Goal: Task Accomplishment & Management: Use online tool/utility

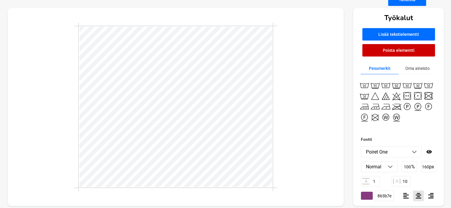
scroll to position [42, 0]
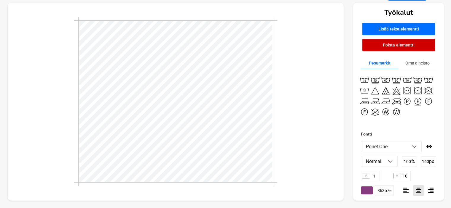
type input "50"
type input "10"
type input "1600"
type input "160"
type input "1"
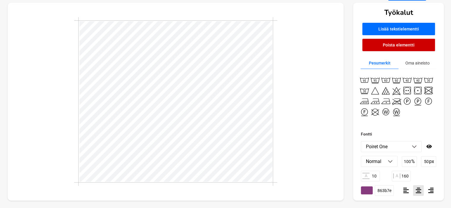
type input "10"
type input "50"
type input "10"
type input "1600"
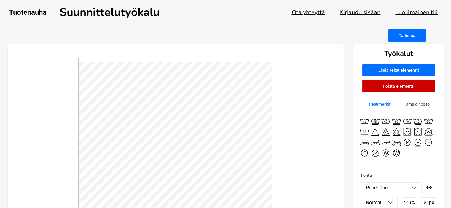
scroll to position [0, 0]
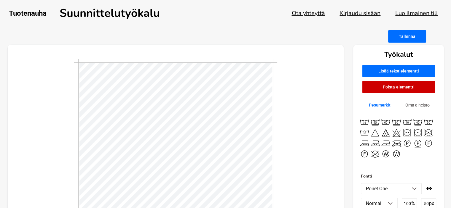
click at [405, 42] on button "Tallenna" at bounding box center [407, 36] width 38 height 12
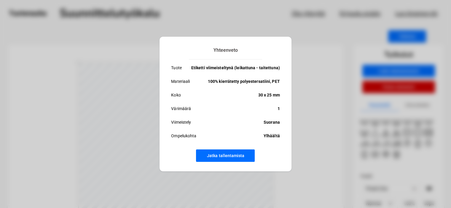
click at [228, 155] on button "Jatka tallentamista" at bounding box center [225, 156] width 59 height 12
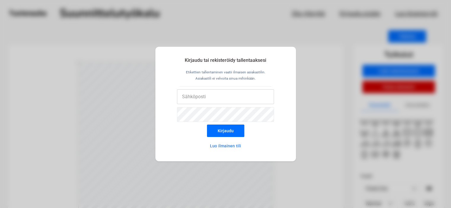
type input "[EMAIL_ADDRESS][DOMAIN_NAME]"
click at [220, 130] on button "Kirjaudu" at bounding box center [225, 131] width 37 height 12
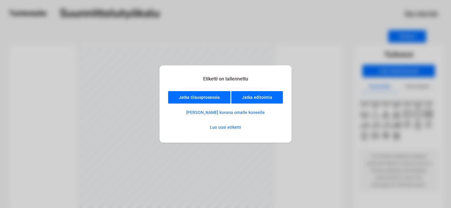
click at [209, 113] on button "[PERSON_NAME] kuvana omalle koneelle" at bounding box center [225, 113] width 99 height 12
click at [220, 112] on button "[PERSON_NAME] kuvana omalle koneelle" at bounding box center [225, 113] width 99 height 12
click at [222, 127] on button "Luo uusi etiketti" at bounding box center [226, 128] width 52 height 12
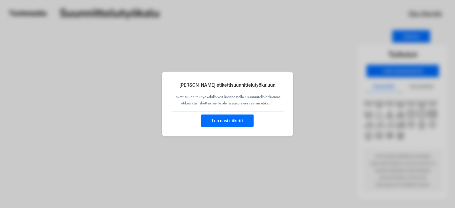
click at [225, 117] on button "Luo uusi etiketti" at bounding box center [227, 121] width 52 height 12
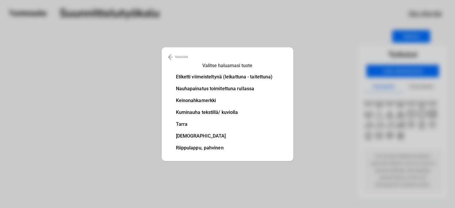
click at [220, 79] on li "Etiketti viimeisteltynä (leikattuna - taitettuna)" at bounding box center [224, 77] width 97 height 5
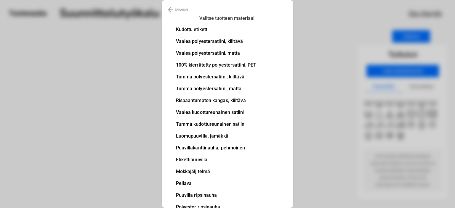
click at [235, 64] on li "100% kierrätetty polyestersatiini, PET" at bounding box center [216, 65] width 81 height 5
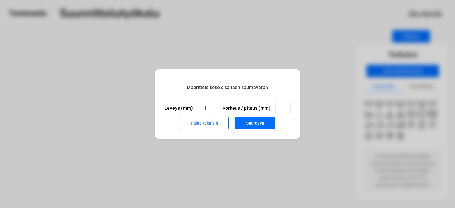
click at [207, 110] on input "1" at bounding box center [205, 108] width 15 height 11
click at [285, 108] on input "1" at bounding box center [283, 108] width 15 height 11
type input "15"
click at [207, 108] on input "1" at bounding box center [205, 108] width 15 height 11
click at [233, 107] on label "Korkeus / pituus (mm)" at bounding box center [247, 109] width 48 height 6
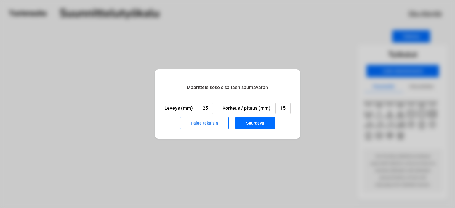
click at [276, 107] on input "15" at bounding box center [283, 108] width 15 height 11
click at [256, 121] on button "Seuraava" at bounding box center [255, 123] width 39 height 12
type input "1"
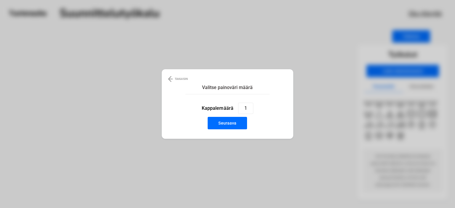
click at [227, 127] on button "Seuraava" at bounding box center [227, 123] width 39 height 12
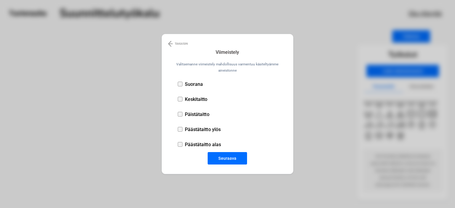
click at [181, 85] on div at bounding box center [180, 84] width 5 height 5
click at [222, 159] on button "Seuraava" at bounding box center [227, 158] width 39 height 12
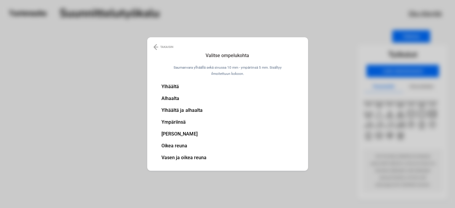
click at [171, 87] on li "Ylhäältä" at bounding box center [184, 87] width 45 height 5
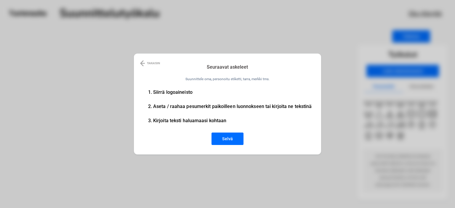
click at [231, 138] on button "Selvä" at bounding box center [228, 139] width 32 height 12
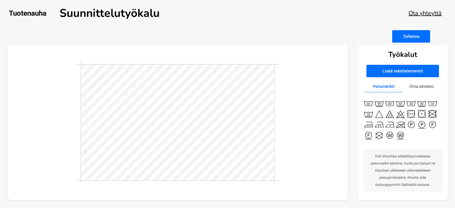
click at [386, 70] on button "Lisää tekstielementti" at bounding box center [403, 71] width 73 height 12
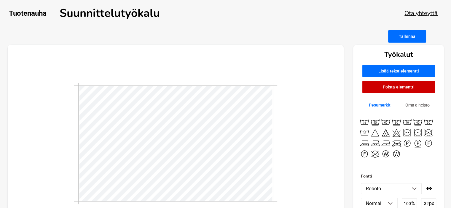
scroll to position [1, 1]
type textarea "T"
type textarea "VENHO"
click at [381, 71] on button "Lisää tekstielementti" at bounding box center [398, 71] width 73 height 12
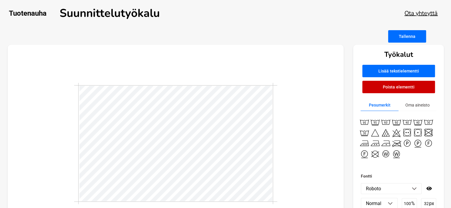
scroll to position [1, 1]
type textarea "T"
type textarea "d"
type textarea "DESIGN"
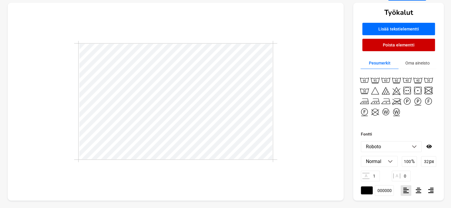
scroll to position [1, 1]
drag, startPoint x: 425, startPoint y: 162, endPoint x: 429, endPoint y: 161, distance: 4.8
click at [429, 161] on div "32 px" at bounding box center [428, 162] width 15 height 11
type input "150"
click at [411, 161] on input "100" at bounding box center [409, 162] width 15 height 11
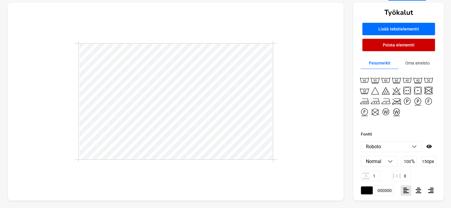
click at [414, 147] on img at bounding box center [414, 147] width 5 height 3
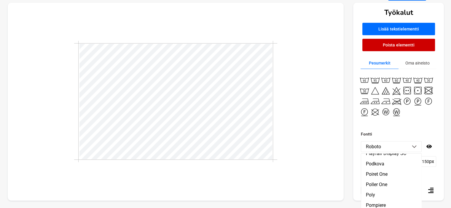
scroll to position [8111, 0]
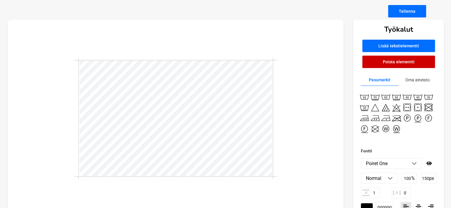
scroll to position [1, 1]
drag, startPoint x: 408, startPoint y: 193, endPoint x: 397, endPoint y: 192, distance: 11.0
click at [397, 192] on div "A 0" at bounding box center [401, 193] width 19 height 11
click at [377, 191] on input "1" at bounding box center [370, 193] width 19 height 11
drag, startPoint x: 407, startPoint y: 194, endPoint x: 388, endPoint y: 197, distance: 19.5
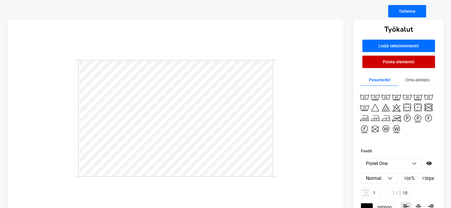
click at [388, 197] on div "A 1 A 10" at bounding box center [398, 193] width 75 height 11
click at [415, 194] on div "A 1 A 15" at bounding box center [398, 193] width 75 height 11
drag, startPoint x: 407, startPoint y: 191, endPoint x: 402, endPoint y: 192, distance: 5.5
click at [402, 192] on input "15" at bounding box center [401, 193] width 19 height 11
type input "20"
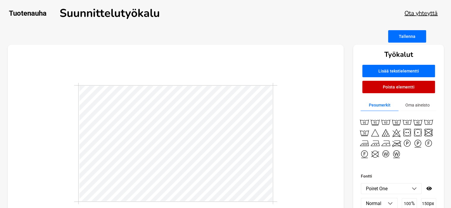
scroll to position [1, 1]
type input "150"
type input "20"
type input "32"
type input "0"
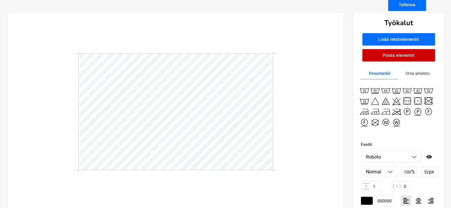
scroll to position [36, 0]
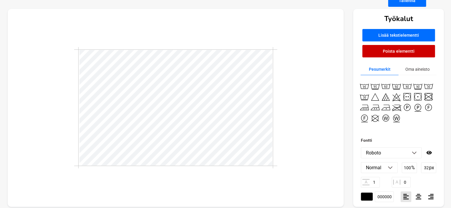
drag, startPoint x: 428, startPoint y: 168, endPoint x: 423, endPoint y: 167, distance: 5.4
click at [423, 167] on input "32" at bounding box center [428, 168] width 15 height 11
type input "50"
click at [407, 183] on input "0" at bounding box center [401, 182] width 19 height 11
click at [404, 181] on input "0" at bounding box center [401, 182] width 19 height 11
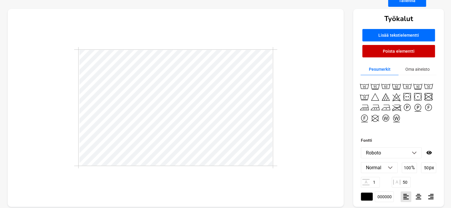
click at [412, 164] on input "100" at bounding box center [409, 168] width 15 height 11
click at [415, 152] on img at bounding box center [414, 153] width 5 height 3
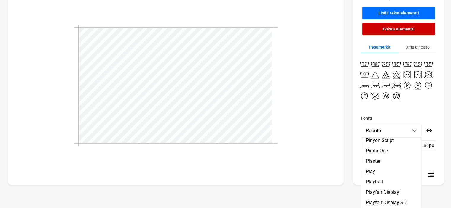
scroll to position [8104, 0]
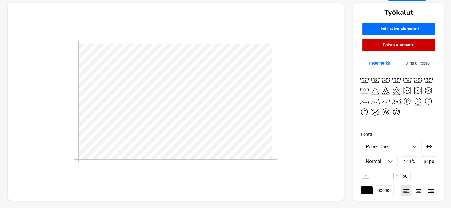
drag, startPoint x: 407, startPoint y: 176, endPoint x: 396, endPoint y: 177, distance: 11.0
click at [396, 177] on div "A 50" at bounding box center [401, 176] width 19 height 11
click at [404, 161] on input "100" at bounding box center [409, 162] width 15 height 11
click at [405, 175] on input "150" at bounding box center [401, 176] width 19 height 11
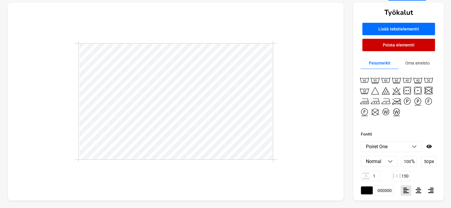
click at [405, 175] on input "150" at bounding box center [401, 176] width 19 height 11
click at [407, 176] on input "150" at bounding box center [401, 176] width 19 height 11
type input "1500"
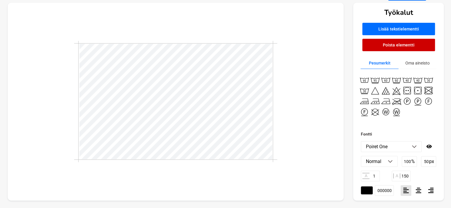
click at [408, 161] on input "100" at bounding box center [409, 162] width 15 height 11
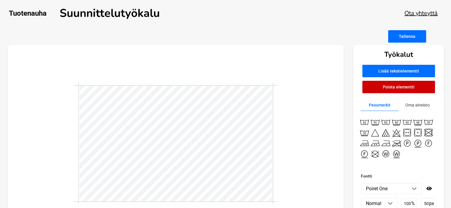
type input "150"
type input "20"
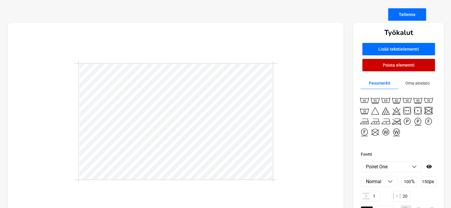
scroll to position [26, 0]
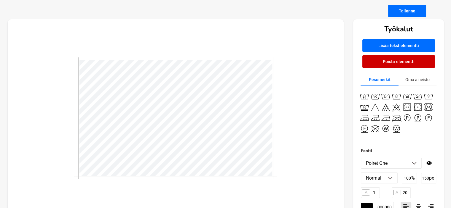
click at [426, 178] on input "150" at bounding box center [428, 178] width 15 height 11
type input "160"
click at [414, 178] on p "%" at bounding box center [413, 179] width 4 height 6
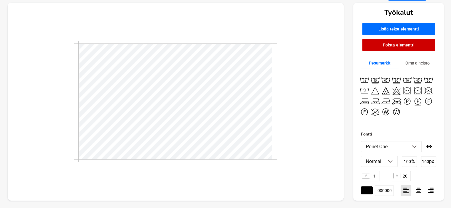
scroll to position [0, 0]
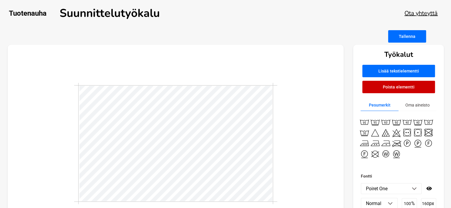
type input "50"
type input "1500"
type input "160"
type input "20"
type input "50"
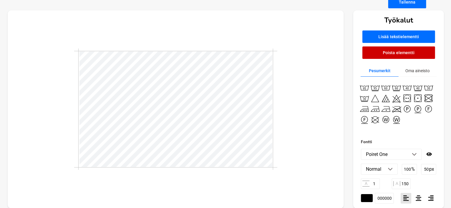
scroll to position [38, 0]
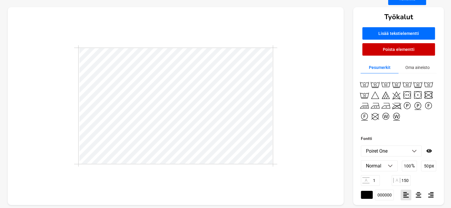
click at [406, 181] on input "1500" at bounding box center [401, 181] width 19 height 11
type input "1600"
click at [410, 168] on input "100" at bounding box center [409, 166] width 15 height 11
type input "160"
type input "20"
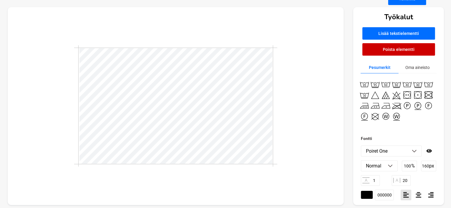
type input "50"
type input "1600"
click at [299, 147] on div at bounding box center [176, 106] width 336 height 198
type input "160"
type input "20"
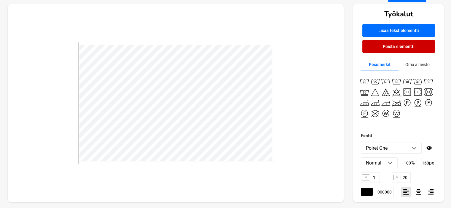
scroll to position [42, 0]
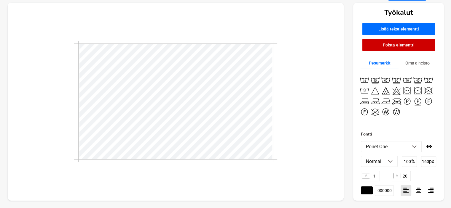
click at [299, 71] on div at bounding box center [176, 102] width 336 height 198
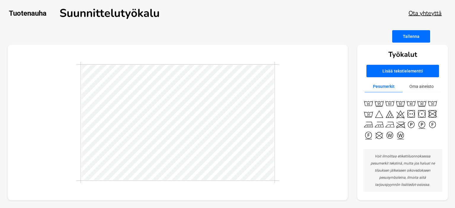
click at [295, 120] on div at bounding box center [178, 123] width 341 height 156
click at [291, 107] on div at bounding box center [178, 123] width 341 height 156
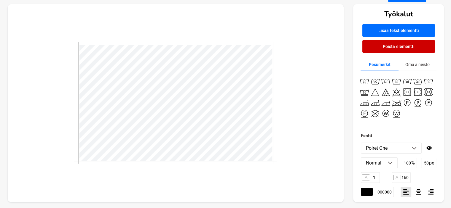
scroll to position [42, 0]
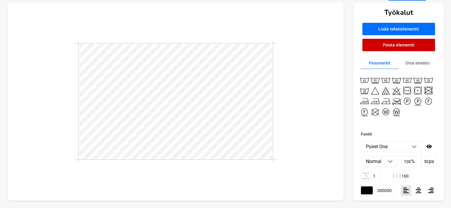
click at [295, 131] on div at bounding box center [176, 102] width 336 height 198
type input "160"
type input "20"
click at [289, 127] on div at bounding box center [176, 102] width 336 height 198
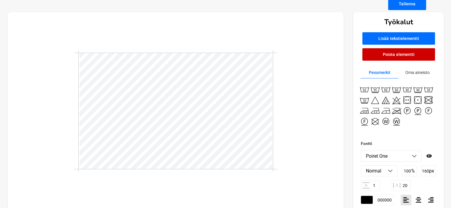
scroll to position [32, 0]
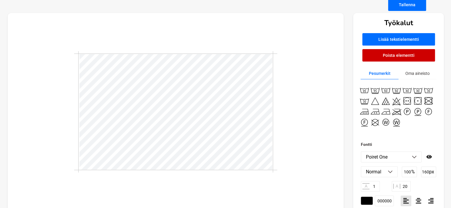
click at [303, 102] on div at bounding box center [176, 112] width 336 height 198
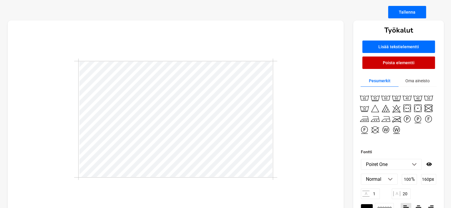
scroll to position [25, 0]
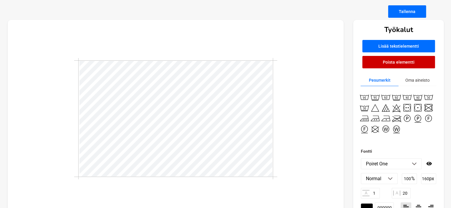
type input "50"
type input "1600"
type input "160"
type input "20"
click at [287, 126] on div at bounding box center [176, 119] width 336 height 198
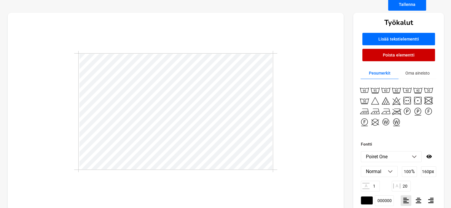
scroll to position [34, 0]
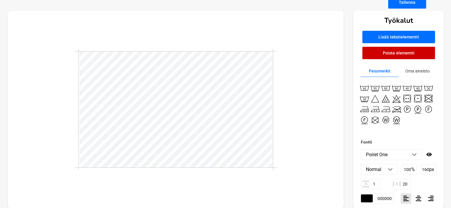
click at [322, 125] on div at bounding box center [176, 110] width 336 height 198
click at [325, 73] on div at bounding box center [176, 110] width 336 height 198
click at [304, 44] on div at bounding box center [176, 110] width 336 height 198
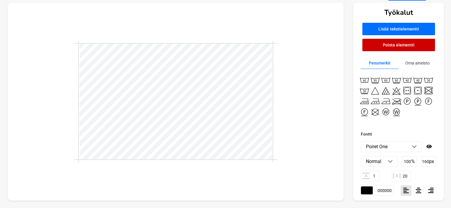
click at [299, 39] on div at bounding box center [176, 102] width 336 height 198
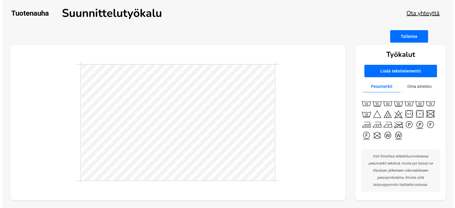
scroll to position [0, 0]
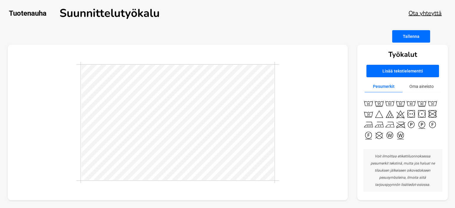
click at [253, 52] on div at bounding box center [178, 123] width 341 height 156
click at [415, 37] on button "Tallenna" at bounding box center [412, 36] width 38 height 12
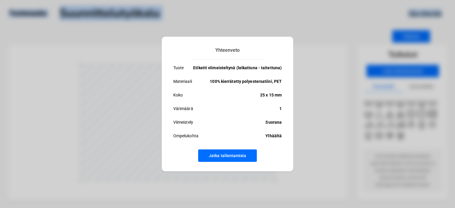
click at [415, 37] on div "Yhteenveto Tuote Etiketti viimeisteltynä (leikattuna - taitettuna) Materiaali 1…" at bounding box center [227, 104] width 455 height 208
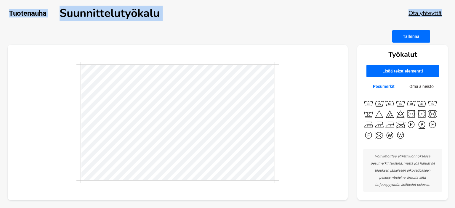
click at [415, 37] on button "Tallenna" at bounding box center [412, 36] width 38 height 12
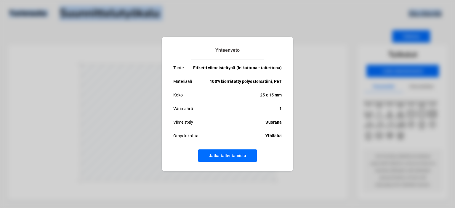
click at [226, 154] on button "Jatka tallentamista" at bounding box center [227, 156] width 59 height 12
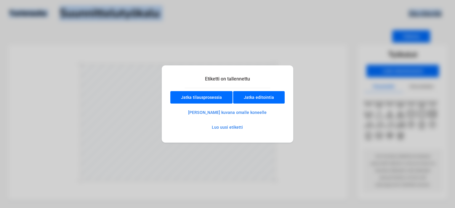
click at [255, 98] on button "Jatka editointia" at bounding box center [259, 97] width 52 height 12
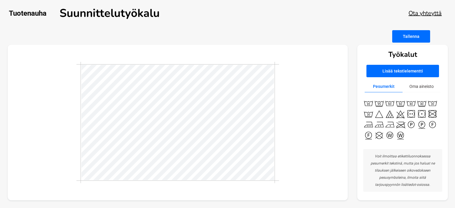
click at [310, 163] on div at bounding box center [178, 123] width 341 height 156
click at [414, 37] on button "Tallenna" at bounding box center [412, 36] width 38 height 12
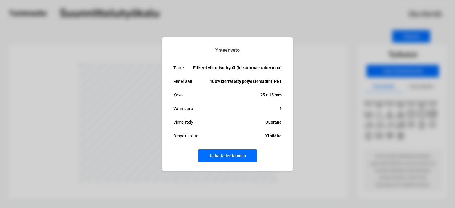
click at [223, 155] on button "Jatka tallentamista" at bounding box center [227, 156] width 59 height 12
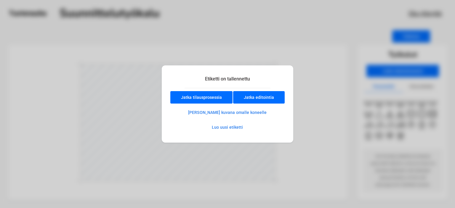
click at [215, 111] on button "[PERSON_NAME] kuvana omalle koneelle" at bounding box center [227, 113] width 99 height 12
click at [207, 98] on button "Jatka tilausprosessia" at bounding box center [202, 97] width 62 height 12
